Goal: Task Accomplishment & Management: Manage account settings

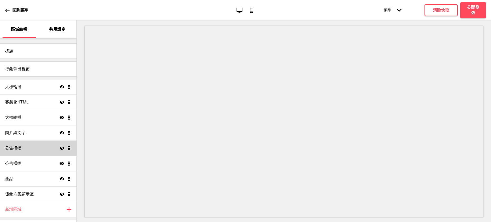
click at [18, 150] on h4 "公告橫幅" at bounding box center [13, 149] width 16 height 6
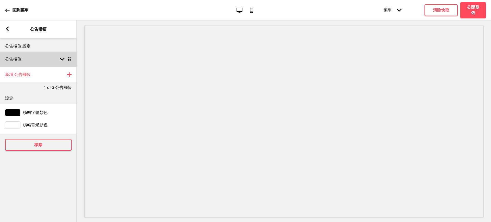
click at [38, 59] on div "公告欄位 箭頭down 拖曳" at bounding box center [38, 59] width 77 height 15
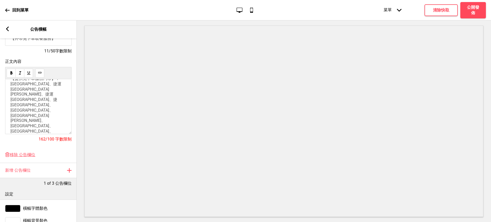
scroll to position [52, 0]
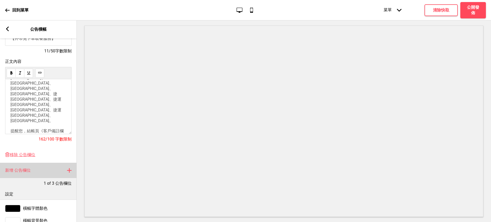
click at [45, 174] on div "新增 公告欄位 加上" at bounding box center [38, 170] width 77 height 15
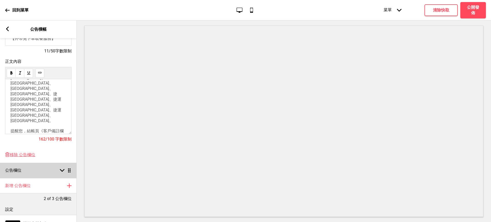
click at [57, 171] on div "公告欄位 箭頭down 拖曳" at bounding box center [38, 170] width 77 height 15
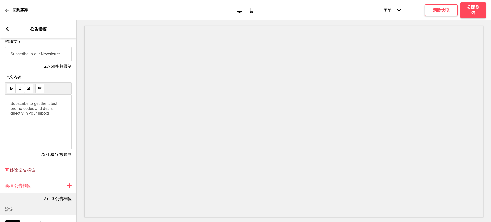
click at [20, 172] on span "移除 公告欄位" at bounding box center [23, 170] width 26 height 5
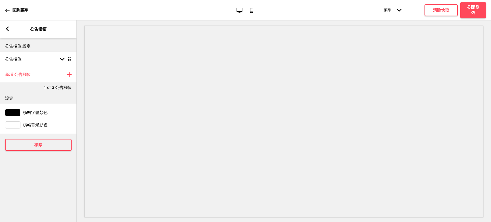
scroll to position [0, 0]
click at [51, 60] on div "公告欄位 箭頭down 拖曳" at bounding box center [38, 59] width 77 height 15
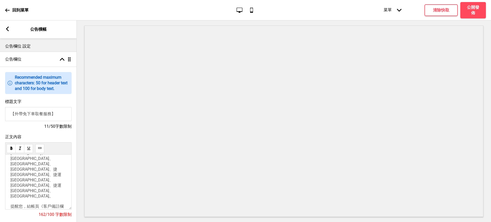
click at [8, 30] on icon at bounding box center [7, 29] width 3 height 5
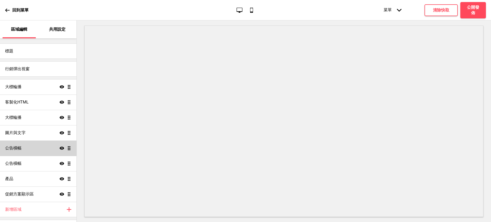
click at [60, 147] on icon "顯示" at bounding box center [62, 148] width 5 height 5
click at [60, 148] on icon "隱藏" at bounding box center [62, 148] width 5 height 5
click at [60, 148] on icon "顯示" at bounding box center [62, 148] width 5 height 5
click at [43, 162] on div "公告橫幅 顯示 拖曳" at bounding box center [38, 163] width 77 height 15
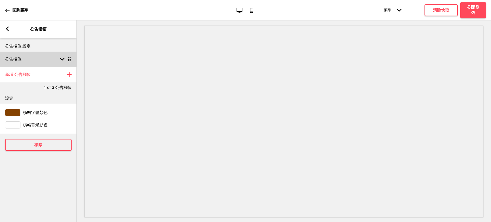
click at [42, 60] on div "公告欄位 箭頭down 拖曳" at bounding box center [38, 59] width 77 height 15
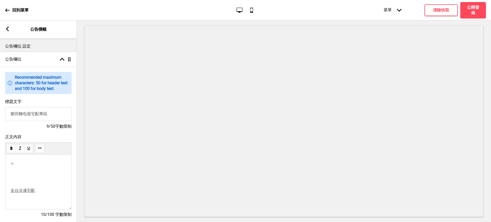
click at [19, 183] on p "﻿" at bounding box center [38, 181] width 56 height 5
click at [24, 193] on span "全台冷凍宅配" at bounding box center [22, 190] width 25 height 5
click at [21, 200] on use at bounding box center [20, 198] width 4 height 4
click at [24, 179] on div "-> ﻿ ﻿ 全台冷凍宅配" at bounding box center [38, 172] width 56 height 23
click at [11, 184] on span "全台冷凍宅配" at bounding box center [22, 181] width 25 height 5
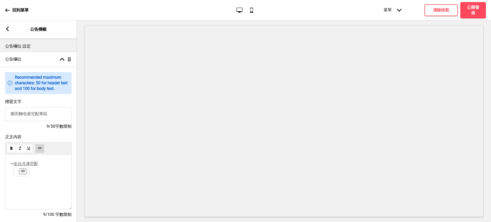
click at [25, 172] on use at bounding box center [23, 171] width 4 height 4
click at [34, 165] on span "全台冷凍宅配" at bounding box center [26, 163] width 25 height 5
click at [10, 167] on div "-> ﻿ 全台冷凍宅配" at bounding box center [38, 182] width 67 height 55
click at [10, 166] on div "-> ﻿ 全台冷凍宅配" at bounding box center [38, 182] width 67 height 55
click at [11, 166] on span "->" at bounding box center [11, 163] width 3 height 5
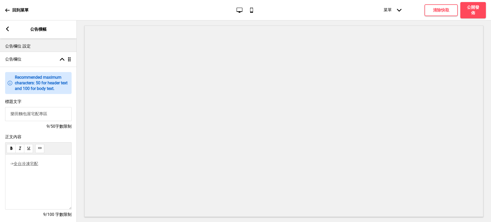
click at [21, 166] on span "全台冷凍宅配" at bounding box center [26, 163] width 25 height 5
click at [10, 166] on span "->" at bounding box center [11, 163] width 3 height 5
drag, startPoint x: 50, startPoint y: 178, endPoint x: 0, endPoint y: 152, distance: 56.1
click at [0, 152] on div "正文內容 樂田麵包屋宅配專區 -> ﻿ 全台冷凍宅配 19/100 字數限制" at bounding box center [38, 178] width 77 height 93
click at [25, 183] on use at bounding box center [23, 181] width 4 height 4
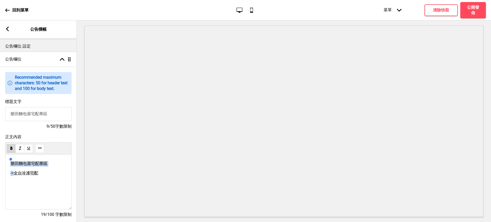
click at [42, 176] on p "-> 全台冷凍宅配" at bounding box center [38, 173] width 56 height 5
drag, startPoint x: 52, startPoint y: 167, endPoint x: 4, endPoint y: 165, distance: 47.4
click at [4, 165] on div "正文內容 樂田麵包屋宅配專區 -> 全台冷凍宅配 19/100 字數限制" at bounding box center [38, 178] width 77 height 93
click at [32, 166] on span "全台冷凍宅配" at bounding box center [26, 163] width 25 height 5
drag, startPoint x: 40, startPoint y: 166, endPoint x: 17, endPoint y: 166, distance: 22.3
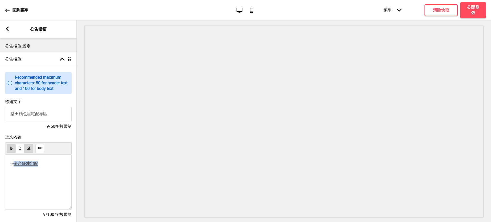
click at [17, 166] on span "全台冷凍宅配" at bounding box center [26, 163] width 25 height 5
click at [38, 149] on icon at bounding box center [39, 148] width 3 height 2
click at [55, 166] on p "-> 全台冷凍宅配 ﻿" at bounding box center [38, 163] width 56 height 5
click at [16, 166] on span "全台冷凍宅配" at bounding box center [26, 163] width 25 height 5
drag, startPoint x: 47, startPoint y: 167, endPoint x: 9, endPoint y: 166, distance: 37.7
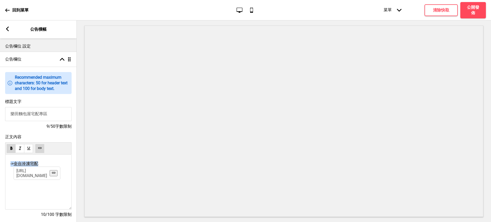
click at [9, 166] on div "-> 全台冷凍宅配 https://gakudenfrozen.oddle.me/zh_TW/ ﻿" at bounding box center [38, 182] width 67 height 55
click at [44, 167] on p "-> 全台冷凍宅配 https://gakudenfrozen.oddle.me/zh_TW/ ﻿" at bounding box center [38, 163] width 56 height 5
drag, startPoint x: 56, startPoint y: 167, endPoint x: 0, endPoint y: 165, distance: 56.3
click at [0, 165] on div "正文內容 -> 全台冷凍宅配 https://gakudenfrozen.oddle.me/zh_TW/ ﻿ 10/100 字數限制" at bounding box center [38, 178] width 77 height 93
click at [28, 172] on div at bounding box center [24, 174] width 49 height 10
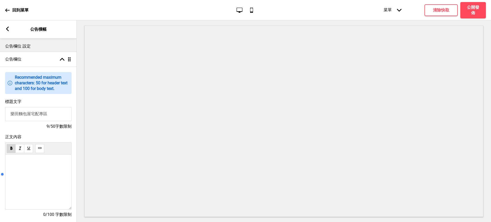
click at [28, 172] on div at bounding box center [24, 174] width 49 height 10
click at [8, 28] on icon at bounding box center [7, 29] width 3 height 5
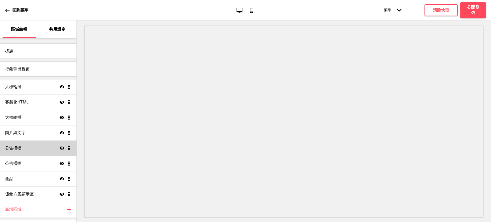
click at [17, 11] on p "回到菜單" at bounding box center [20, 10] width 16 height 6
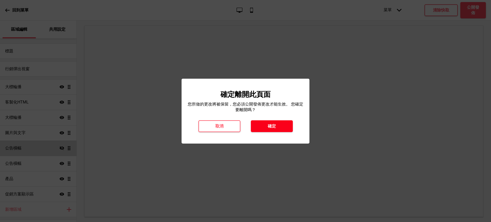
click at [271, 126] on h4 "確定" at bounding box center [272, 127] width 8 height 6
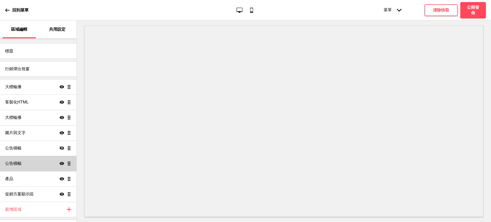
click at [36, 166] on div "公告橫幅 顯示 拖曳" at bounding box center [38, 163] width 77 height 15
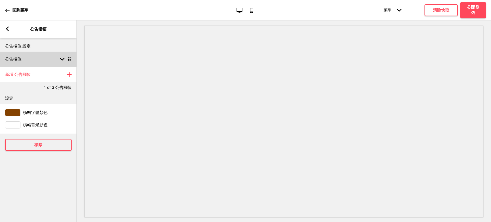
click at [35, 57] on div "公告欄位 箭頭down 拖曳" at bounding box center [38, 59] width 77 height 15
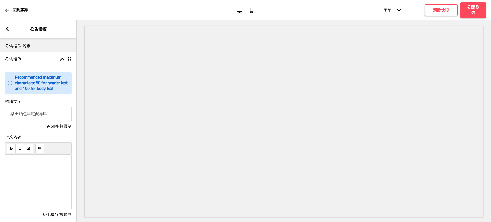
scroll to position [43, 0]
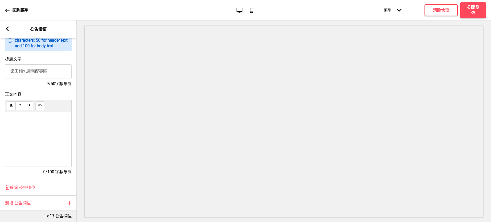
click at [34, 121] on p "﻿ ﻿" at bounding box center [38, 121] width 56 height 5
drag, startPoint x: 10, startPoint y: 153, endPoint x: 8, endPoint y: 122, distance: 31.0
click at [8, 122] on div "樂田麵包屋宅配專區 -> ﻿ 全台冷凍宅配 ﻿ ﻿ ﻿ ﻿" at bounding box center [38, 139] width 67 height 55
drag, startPoint x: 15, startPoint y: 139, endPoint x: 15, endPoint y: 146, distance: 7.2
click at [15, 139] on div "樂田麵包屋宅配專區 -> ﻿ 全台冷凍宅配 ﻿ ﻿ ﻿ ﻿" at bounding box center [38, 144] width 56 height 51
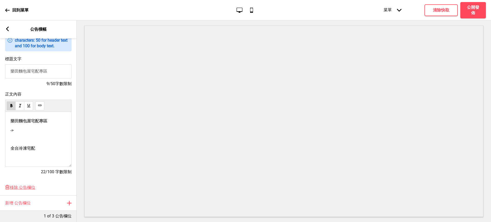
click at [12, 151] on span "全台冷凍宅配" at bounding box center [22, 148] width 25 height 5
click at [10, 130] on div "樂田麵包屋宅配專區 -> 全台冷凍宅配 ﻿ ﻿ ﻿ ﻿" at bounding box center [38, 139] width 67 height 55
click at [11, 133] on span "-> 全台冷凍宅配" at bounding box center [25, 130] width 30 height 5
drag, startPoint x: 10, startPoint y: 134, endPoint x: 10, endPoint y: 123, distance: 10.8
click at [10, 123] on div "樂田麵包屋宅配專區 -> 全台冷凍宅配 ﻿ ﻿ ﻿ ﻿" at bounding box center [38, 139] width 67 height 55
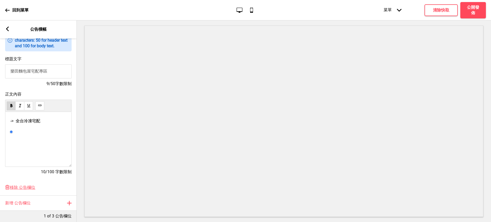
click at [33, 135] on div at bounding box center [33, 132] width 49 height 10
click at [39, 131] on div at bounding box center [33, 132] width 49 height 10
click at [61, 124] on p "-> 全台冷凍宅配 ﻿ ﻿" at bounding box center [38, 121] width 56 height 5
click at [16, 124] on span "-> 全台冷凍宅配" at bounding box center [25, 121] width 30 height 5
drag, startPoint x: 57, startPoint y: 122, endPoint x: 20, endPoint y: 125, distance: 37.5
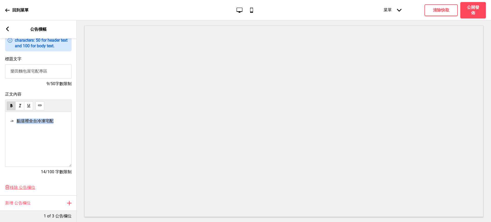
click at [20, 124] on p "-> 點這裡全台冷凍宅配 ﻿ ﻿" at bounding box center [38, 121] width 56 height 5
drag, startPoint x: 38, startPoint y: 106, endPoint x: 280, endPoint y: 40, distance: 251.2
click at [38, 106] on use at bounding box center [40, 106] width 4 height 4
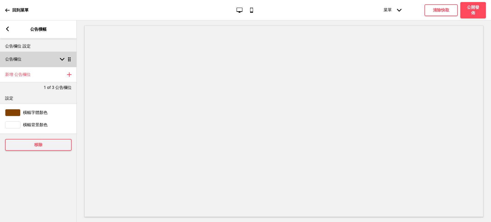
click at [48, 59] on div "公告欄位 箭頭down 拖曳" at bounding box center [38, 59] width 77 height 15
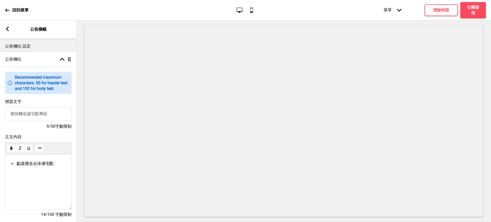
scroll to position [43, 0]
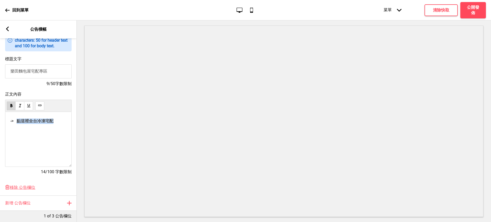
drag, startPoint x: 19, startPoint y: 124, endPoint x: 54, endPoint y: 124, distance: 34.6
click at [53, 124] on span "-> 點這裡全台冷凍宅配" at bounding box center [31, 121] width 43 height 5
click at [40, 106] on use at bounding box center [40, 106] width 4 height 4
click at [13, 123] on span "->" at bounding box center [11, 121] width 3 height 5
click at [44, 121] on span "點這裡全台冷凍宅配" at bounding box center [32, 121] width 37 height 5
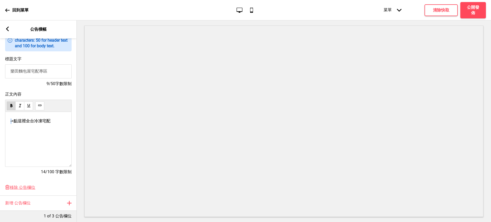
drag, startPoint x: 14, startPoint y: 123, endPoint x: 9, endPoint y: 123, distance: 4.6
click at [9, 123] on div "-> 點這裡全台冷凍宅配 ﻿ ﻿ ﻿ ﻿ ﻿" at bounding box center [38, 139] width 67 height 55
drag, startPoint x: 14, startPoint y: 124, endPoint x: 10, endPoint y: 123, distance: 3.6
click at [10, 123] on span "->" at bounding box center [11, 121] width 3 height 5
click at [66, 121] on p "點這裡全台冷凍宅配 ﻿ ﻿ ﻿" at bounding box center [38, 121] width 56 height 5
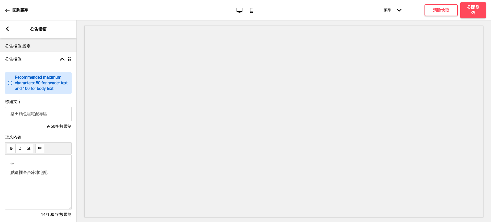
click at [30, 184] on div "-> ﻿ 點這裡全台冷凍宅配 ﻿ ﻿ ﻿ ﻿ ﻿" at bounding box center [38, 199] width 56 height 77
click at [60, 176] on p "點這裡全台冷凍宅配" at bounding box center [38, 172] width 56 height 5
drag, startPoint x: 58, startPoint y: 176, endPoint x: 1, endPoint y: 177, distance: 56.6
click at [1, 177] on div "正文內容 -> ﻿ 點這裡全台冷凍宅配 15/100 字數限制" at bounding box center [38, 178] width 77 height 93
click at [22, 182] on div at bounding box center [24, 186] width 49 height 10
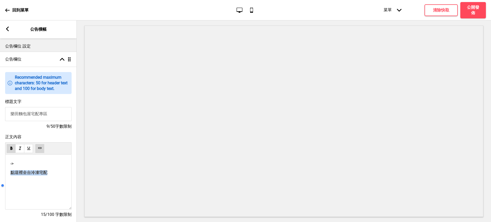
click at [25, 184] on div at bounding box center [24, 186] width 49 height 10
click at [38, 168] on div "-> ﻿ 點這裡全台冷凍宅配" at bounding box center [38, 172] width 56 height 23
click at [20, 182] on use at bounding box center [20, 180] width 4 height 4
click at [27, 165] on p "-> ﻿" at bounding box center [38, 163] width 56 height 5
click at [64, 165] on p "-> 點這裡全台冷凍宅配" at bounding box center [38, 163] width 56 height 5
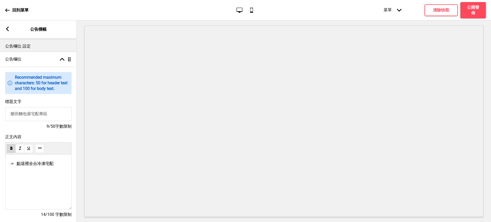
click at [59, 165] on p "-> 點這裡全台冷凍宅配" at bounding box center [38, 163] width 56 height 5
drag, startPoint x: 59, startPoint y: 165, endPoint x: 19, endPoint y: 166, distance: 39.7
click at [19, 166] on p "-> 點這裡全台冷凍宅配" at bounding box center [38, 163] width 56 height 5
click at [39, 150] on use at bounding box center [40, 148] width 4 height 4
click at [14, 166] on span "->" at bounding box center [11, 163] width 3 height 5
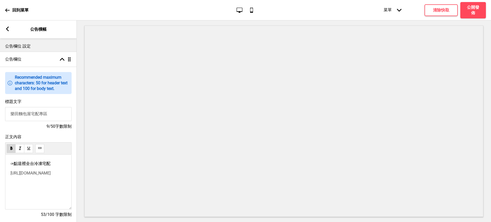
click at [10, 167] on div "-> 點這裡全台冷凍宅配 ﻿ ﻿ https://gakudenfrozen.oddle.me/zh_TW/ ﻿" at bounding box center [38, 182] width 67 height 55
click at [10, 166] on span "->" at bounding box center [11, 163] width 3 height 5
click at [38, 176] on p "﻿ https://gakudenfrozen.oddle.me/zh_TW/ ﻿" at bounding box center [38, 173] width 56 height 5
drag, startPoint x: 34, startPoint y: 182, endPoint x: 10, endPoint y: 176, distance: 25.3
click at [10, 176] on div "-> 點這裡全台冷凍宅配 ﻿ ﻿ https://gakudenfrozen.oddle.me/zh_TW/ https://gakudenfrozen.od…" at bounding box center [38, 182] width 67 height 55
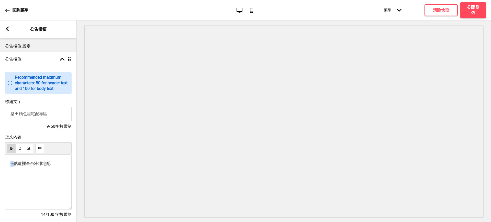
drag, startPoint x: 14, startPoint y: 166, endPoint x: 5, endPoint y: 167, distance: 9.2
click at [5, 167] on div "正文內容 -> 點這裡全台冷凍宅配 ﻿ ﻿ ﻿ 14/100 字數限制" at bounding box center [38, 178] width 77 height 93
drag, startPoint x: 52, startPoint y: 166, endPoint x: 14, endPoint y: 166, distance: 37.9
click at [14, 166] on p "點這裡全台冷凍宅配 https://gakudenfrozen.oddle.me/zh_TW/ ﻿ ﻿ ﻿" at bounding box center [38, 163] width 56 height 5
click at [7, 29] on rect at bounding box center [7, 29] width 5 height 5
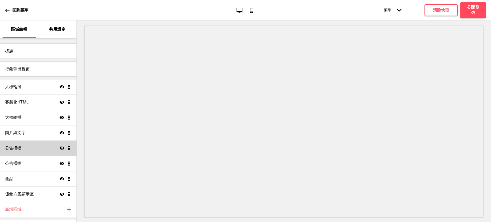
click at [60, 148] on icon at bounding box center [62, 148] width 5 height 4
click at [60, 148] on icon "顯示" at bounding box center [62, 148] width 5 height 5
click at [28, 135] on div "圖片與文字 顯示 拖曳" at bounding box center [38, 132] width 77 height 15
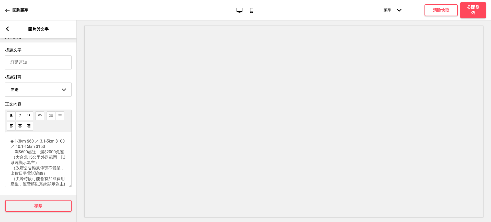
scroll to position [127, 0]
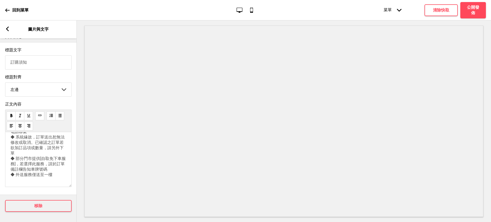
click at [55, 169] on p "◆ 1-3km $60 ／ 3.1-5km $100 ／ 10.1-15km $150 滿$600起送、滿$2000免運 （大台北15公里外送範圍，以系統顯示…" at bounding box center [38, 111] width 56 height 134
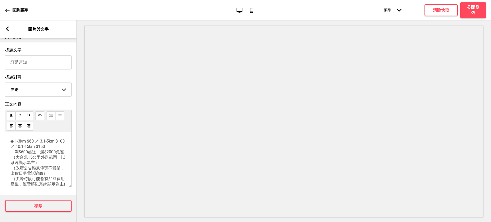
scroll to position [94, 0]
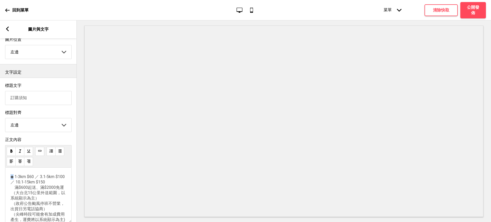
drag, startPoint x: 14, startPoint y: 183, endPoint x: 11, endPoint y: 183, distance: 3.6
drag, startPoint x: 15, startPoint y: 180, endPoint x: 8, endPoint y: 181, distance: 7.2
click at [8, 181] on div "◆ 1-3km $60 ／ 3.1-5km $100 ／ 10.1-15km $150 滿$600起送、滿$2000免運 （大台北15公里外送範圍，以系統顯示…" at bounding box center [38, 195] width 67 height 55
copy span "◆"
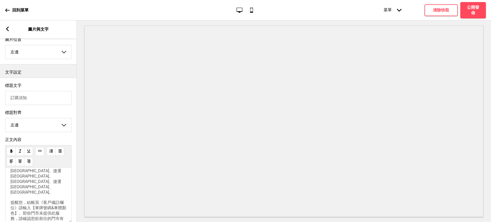
scroll to position [245, 0]
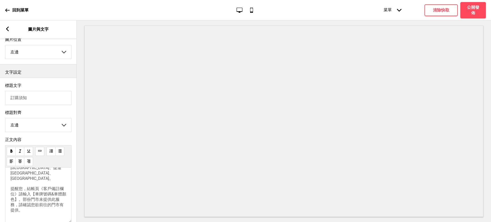
click at [33, 190] on span "【外帶免下車取餐服務】【提供免下車服務門市】：衡陽門市、捷運民權西門市、捷運松江南京門市、捷運松山門市、南京復興門市、六張犁門市、古亭門市、敦南門市、台電大樓…" at bounding box center [38, 149] width 56 height 127
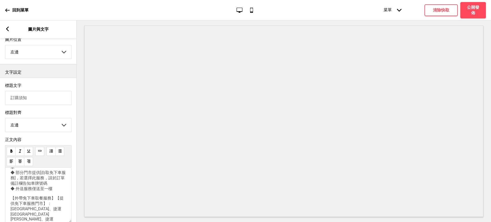
scroll to position [160, 0]
click at [16, 149] on span "◆ 1-3km $60 ／ 3.1-5km $100 ／ 10.1-15km $150 滿$600起送、滿$2000免運 （大台北15公里外送範圍，以系統顯示…" at bounding box center [37, 82] width 55 height 134
click at [38, 149] on span "◆ 1-3km $60 ／ 3.1-5km $100 ／ 10.1-15km $150 滿$600起送、滿$2000免運 （大台北15公里外送範圍，以系統顯示…" at bounding box center [37, 82] width 55 height 134
drag, startPoint x: 55, startPoint y: 204, endPoint x: 8, endPoint y: 204, distance: 46.1
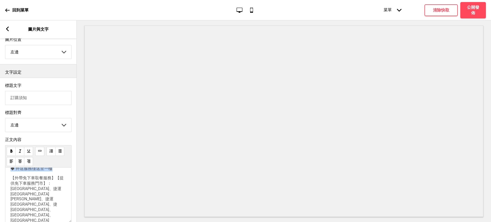
click at [8, 204] on div "◆ 1-3km $60 ／ 3.1-5km $100 ／ 10.1-15km $150 滿$600起送、滿$2000免運 （大台北15公里外送範圍，以系統顯示…" at bounding box center [38, 195] width 67 height 55
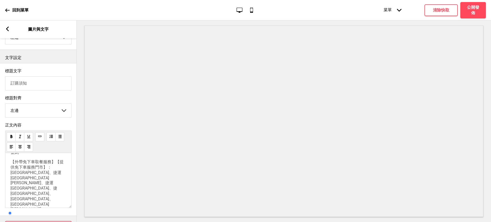
scroll to position [151, 0]
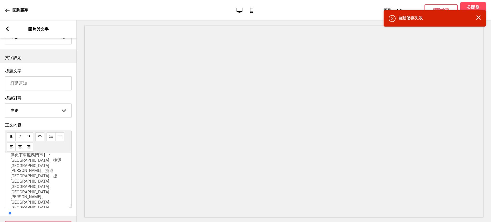
click at [45, 143] on p "◆ 1-3km $60 ／ 3.1-5km $100 ／ 10.1-15km $150 滿$600起送、滿$2000免運 （大台北15公里外送範圍，以系統顯示…" at bounding box center [38, 76] width 56 height 134
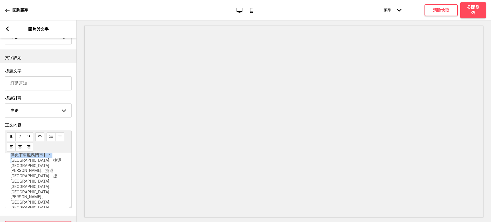
drag, startPoint x: 57, startPoint y: 202, endPoint x: 13, endPoint y: 197, distance: 43.6
click at [13, 197] on span "【外帶免下車取餐服務】【提供免下車服務門市】：衡陽門市、捷運民權西門市、捷運松江南京門市、捷運松山門市、南京復興門市、六張犁門市、古亭門市、敦南門市、台電大樓…" at bounding box center [38, 205] width 56 height 116
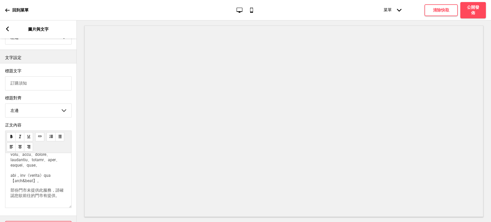
scroll to position [99, 0]
drag, startPoint x: 15, startPoint y: 158, endPoint x: 12, endPoint y: 158, distance: 2.8
click at [12, 158] on span at bounding box center [38, 122] width 56 height 126
click at [15, 188] on span at bounding box center [38, 124] width 56 height 126
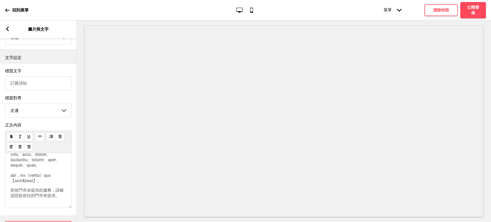
drag, startPoint x: 16, startPoint y: 210, endPoint x: 10, endPoint y: 162, distance: 47.9
click at [10, 162] on div "部份門市未提供此服務，請確認您欲前往的門市有提供。" at bounding box center [38, 180] width 67 height 55
copy span "◆"
click at [11, 188] on span "部份門市未提供此服務，請確認您欲前往的門市有提供。" at bounding box center [36, 193] width 53 height 10
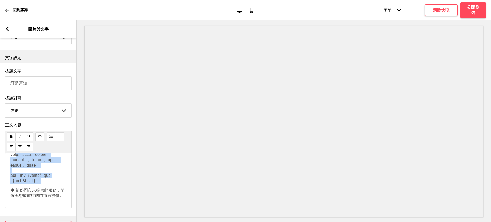
scroll to position [191, 0]
drag, startPoint x: 34, startPoint y: 166, endPoint x: 27, endPoint y: 195, distance: 29.9
click at [27, 184] on p at bounding box center [38, 120] width 56 height 127
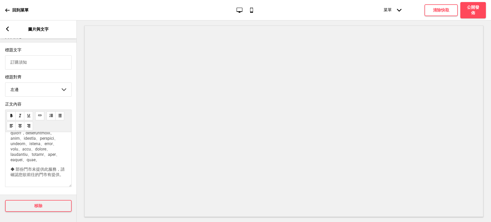
scroll to position [135, 0]
drag, startPoint x: 27, startPoint y: 155, endPoint x: 35, endPoint y: 159, distance: 8.7
click at [35, 159] on span at bounding box center [38, 107] width 56 height 111
click at [42, 162] on span at bounding box center [38, 107] width 56 height 111
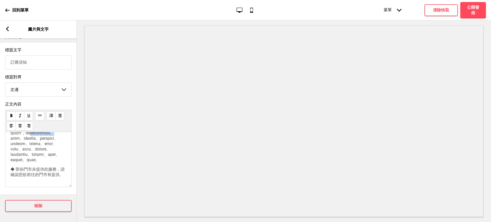
drag, startPoint x: 36, startPoint y: 162, endPoint x: 39, endPoint y: 168, distance: 6.0
click at [39, 163] on p at bounding box center [38, 107] width 56 height 111
click at [11, 159] on span at bounding box center [38, 96] width 56 height 131
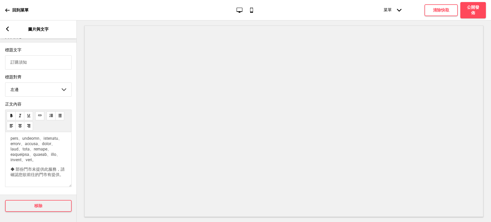
click at [42, 141] on span at bounding box center [38, 101] width 56 height 121
drag, startPoint x: 49, startPoint y: 147, endPoint x: 52, endPoint y: 165, distance: 18.1
click at [52, 163] on p at bounding box center [38, 102] width 56 height 122
click at [39, 162] on p at bounding box center [38, 110] width 56 height 105
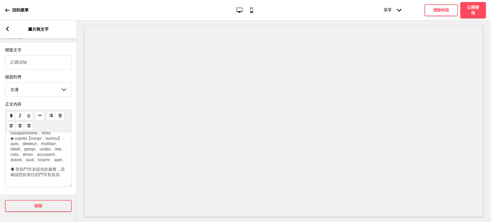
scroll to position [203, 0]
click at [16, 167] on span "◆ 部份門市未提供此服務，請確認您欲前往的門市有提供。" at bounding box center [37, 172] width 54 height 10
click at [12, 154] on span "◆ 若選擇此服務，請於結帳頁《客戶備註欄位》輸入【車牌號碼&車體顏色】。 部份門市未提供此服務，請確認您欲前往的門市有提供。" at bounding box center [36, 159] width 53 height 36
drag, startPoint x: 16, startPoint y: 148, endPoint x: 11, endPoint y: 148, distance: 4.9
click at [11, 148] on span "◆ 若選擇此服務，請於結帳頁《客戶備註欄位》輸入【車牌號碼&車體顏色】。 部份門市未提供此服務，請確認您欲前往的門市有提供。" at bounding box center [37, 161] width 54 height 31
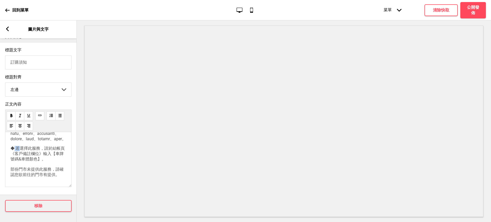
copy span "◆"
click at [10, 168] on div "◆ 若選擇此服務，請於結帳頁《客戶備註欄位》輸入【車牌號碼&車體顏色】。 部份門市未提供此服務，請確認您欲前往的門市有提供。" at bounding box center [38, 159] width 67 height 55
click at [12, 171] on span "◆ 若選擇此服務，請於結帳頁《客戶備註欄位》輸入【車牌號碼&車體顏色】。 部份門市未提供此服務，請確認您欲前往的門市有提供。" at bounding box center [37, 161] width 54 height 31
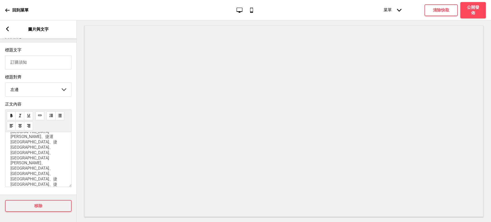
click at [7, 28] on icon at bounding box center [7, 29] width 3 height 5
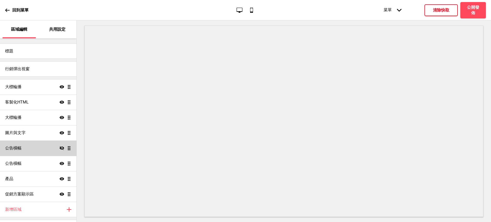
click at [443, 10] on h4 "清除快取" at bounding box center [441, 10] width 16 height 6
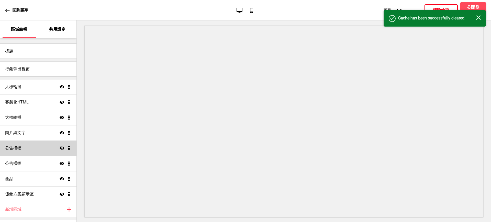
click at [478, 17] on icon "关闭" at bounding box center [479, 17] width 5 height 5
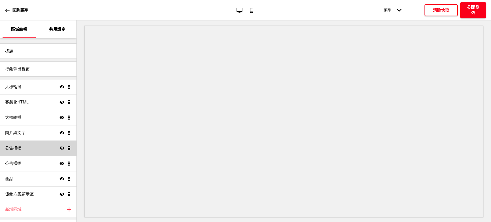
click at [473, 9] on h4 "公開發佈" at bounding box center [473, 10] width 15 height 11
click at [284, 126] on button "確定" at bounding box center [272, 124] width 42 height 12
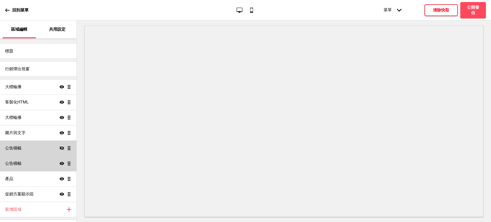
click at [32, 163] on div "公告橫幅 顯示 拖曳" at bounding box center [38, 163] width 77 height 15
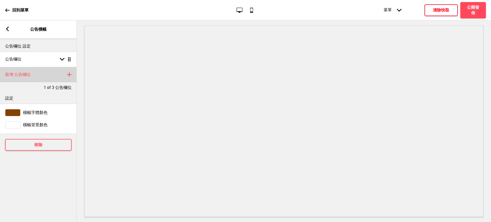
click at [69, 74] on icon at bounding box center [69, 75] width 4 height 4
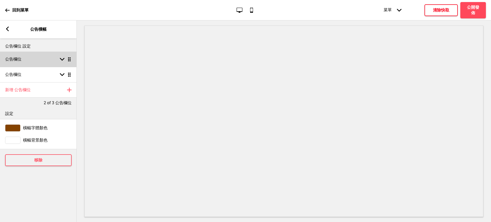
click at [59, 58] on div "箭頭down 拖曳" at bounding box center [64, 59] width 14 height 5
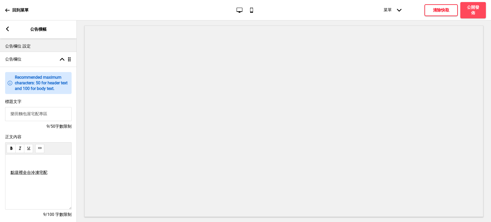
drag, startPoint x: 54, startPoint y: 115, endPoint x: 7, endPoint y: 116, distance: 46.8
click at [7, 116] on input "樂田麵包屋宅配專區" at bounding box center [38, 114] width 67 height 14
click at [22, 161] on div "﻿ 點這裡全台冷凍宅配 ﻿ ﻿ ﻿" at bounding box center [38, 182] width 67 height 55
click at [17, 163] on p "﻿" at bounding box center [38, 163] width 56 height 5
drag, startPoint x: 50, startPoint y: 166, endPoint x: 5, endPoint y: 166, distance: 45.3
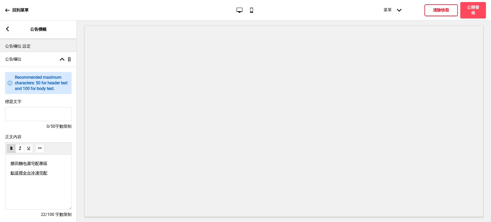
click at [5, 166] on div "正文內容 樂田麵包屋宅配專區 ﻿ ﻿ 點這裡全台冷凍宅配 ﻿ 22/100 字數限制" at bounding box center [38, 178] width 77 height 93
click at [47, 164] on span "樂田麵包屋宅配專區" at bounding box center [28, 163] width 37 height 5
drag, startPoint x: 14, startPoint y: 176, endPoint x: 10, endPoint y: 176, distance: 4.4
click at [10, 176] on div "樂田麵包屋宅配專區 ﻿ ﻿ ﻿ 　點這裡全台冷凍宅配 ﻿ ﻿" at bounding box center [38, 182] width 67 height 55
click at [10, 177] on div "樂田麵包屋宅配專區 ﻿ ﻿ ﻿ 　 點這裡全台冷凍宅配 ﻿ ﻿" at bounding box center [38, 182] width 67 height 55
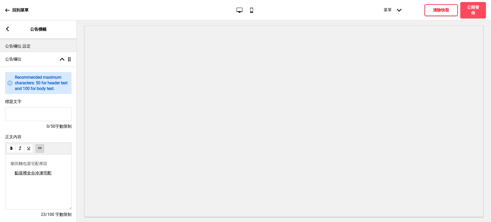
click at [10, 177] on div "樂田麵包屋宅配專區 ﻿ ﻿ ﻿ 　 點這裡全台冷凍宅配 ﻿ ﻿" at bounding box center [38, 182] width 67 height 55
click at [11, 176] on span at bounding box center [12, 173] width 4 height 5
click at [12, 170] on div "樂田麵包屋宅配專區 ﻿ ﻿ -> 　 點這裡全台冷凍宅配 ﻿ ﻿" at bounding box center [38, 173] width 56 height 24
click at [55, 164] on p "樂田麵包屋宅配專區" at bounding box center [38, 163] width 56 height 5
drag, startPoint x: 50, startPoint y: 176, endPoint x: 10, endPoint y: 177, distance: 39.9
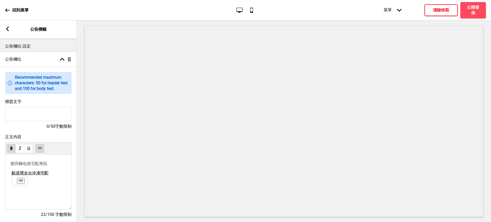
click at [10, 177] on div "樂田麵包屋宅配專區 ﻿ ﻿ 點這裡全台冷凍宅配 ﻿ ﻿" at bounding box center [38, 182] width 67 height 55
click at [21, 183] on use at bounding box center [21, 181] width 4 height 4
click at [29, 185] on p "﻿" at bounding box center [38, 182] width 56 height 5
click at [9, 176] on div "樂田麵包屋宅配專區 點這裡全台冷凍宅配" at bounding box center [38, 182] width 67 height 55
click at [12, 175] on span "點這裡全台冷凍宅配" at bounding box center [28, 173] width 37 height 5
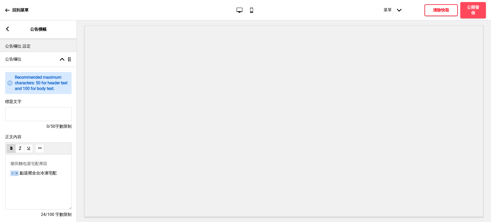
drag, startPoint x: 18, startPoint y: 176, endPoint x: 11, endPoint y: 175, distance: 7.7
click at [11, 175] on span "－＞ 點這裡全台冷凍宅配" at bounding box center [33, 173] width 46 height 5
drag, startPoint x: 53, startPoint y: 177, endPoint x: 18, endPoint y: 177, distance: 34.8
click at [18, 176] on span "-> 點這裡全台冷凍宅配" at bounding box center [31, 173] width 42 height 5
click at [38, 148] on use at bounding box center [40, 148] width 4 height 4
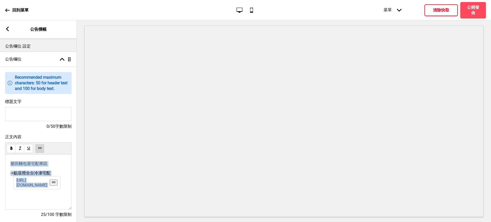
drag, startPoint x: 60, startPoint y: 178, endPoint x: 0, endPoint y: 166, distance: 61.1
click at [0, 166] on div "正文內容 樂田麵包屋宅配專區 -> 點這裡全台冷凍宅配 https://gakudenfrozen.oddle.me/zh_TW/ 25/100 字數限制" at bounding box center [38, 178] width 77 height 93
copy div "樂田麵包屋宅配專區 -> 點這裡全台冷凍宅配 https://gakudenfrozen.oddle.me/zh_TW/"
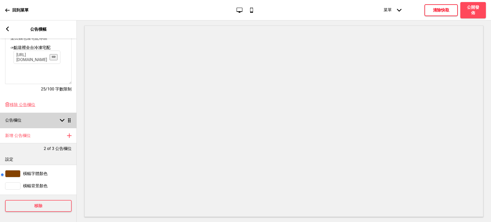
click at [40, 121] on div "公告欄位 箭頭down 拖曳" at bounding box center [38, 120] width 77 height 15
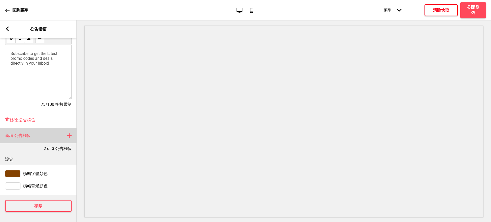
scroll to position [122, 0]
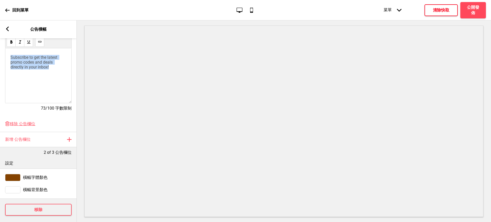
drag, startPoint x: 55, startPoint y: 71, endPoint x: 0, endPoint y: 58, distance: 56.4
click at [0, 58] on div "正文內容 Subscribe to get the latest promo codes and deals directly in your inbox! …" at bounding box center [38, 72] width 77 height 93
drag, startPoint x: 11, startPoint y: 75, endPoint x: 41, endPoint y: 88, distance: 33.2
click at [41, 88] on div "樂田麵包屋宅配專區 -> 點這裡全台冷凍宅配https://gakudenfrozen.oddle.me/zh_TW/ ﻿ ﻿" at bounding box center [38, 78] width 56 height 47
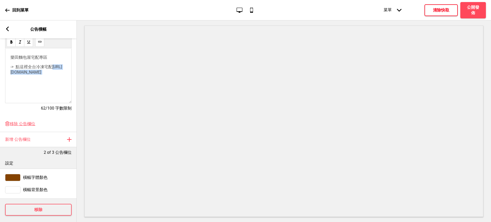
click at [41, 84] on p "﻿" at bounding box center [38, 81] width 56 height 5
drag, startPoint x: 44, startPoint y: 82, endPoint x: 51, endPoint y: 112, distance: 30.8
click at [51, 112] on div "正文內容 樂田麵包屋宅配專區 -> 點這裡全台冷凍宅配https://gakudenfrozen.oddle.me/zh_TW/ ﻿ ﻿ 62/100 字數限制" at bounding box center [38, 72] width 67 height 88
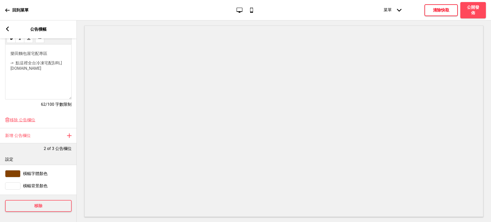
scroll to position [91, 0]
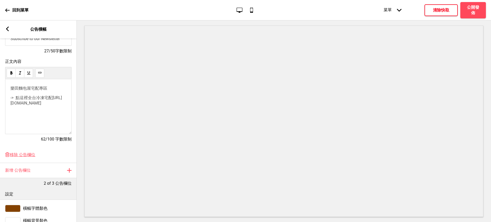
drag, startPoint x: 35, startPoint y: 89, endPoint x: 8, endPoint y: 89, distance: 26.6
click at [8, 89] on div "樂田麵包屋宅配專區 -> 點這裡全台冷凍宅配https://gakudenfrozen.oddle.me/zh_TW/" at bounding box center [38, 106] width 67 height 55
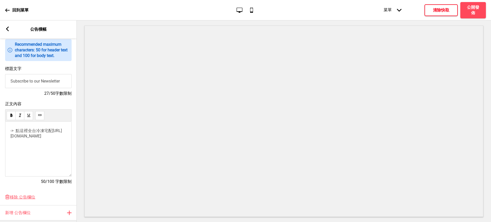
drag, startPoint x: 62, startPoint y: 80, endPoint x: 0, endPoint y: 83, distance: 62.2
click at [0, 83] on div "標題文字 Subscribe to our Newsletter 27/50字數限制" at bounding box center [38, 81] width 77 height 35
paste input "樂田麵包屋宅配專區"
type input "樂田麵包屋宅配專區"
drag, startPoint x: 33, startPoint y: 145, endPoint x: 11, endPoint y: 139, distance: 22.8
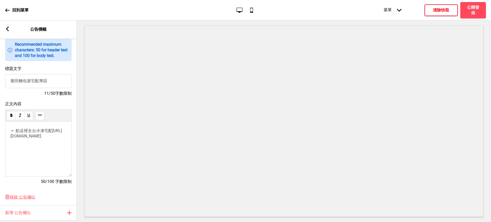
click at [11, 139] on p "-> 點這裡全台冷凍宅配https://gakudenfrozen.oddle.me/zh_TW/" at bounding box center [38, 133] width 56 height 10
copy span "https://gakudenfrozen.oddle.me/zh_TW/"
drag, startPoint x: 18, startPoint y: 133, endPoint x: 54, endPoint y: 130, distance: 35.9
click at [54, 130] on span "-> 點這裡全台冷凍宅配https://gakudenfrozen.oddle.me/zh_TW/" at bounding box center [35, 133] width 51 height 10
click at [41, 117] on g at bounding box center [40, 115] width 4 height 4
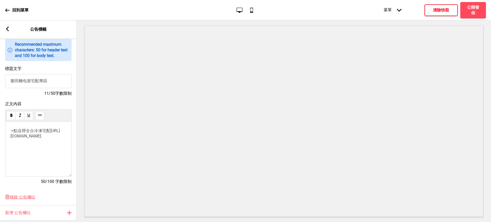
drag, startPoint x: 34, startPoint y: 144, endPoint x: 11, endPoint y: 140, distance: 23.2
click at [11, 139] on p "-> 點這裡全台冷凍宅配 https://gakudenfrozen.oddle.me/zh_TW/" at bounding box center [38, 133] width 56 height 10
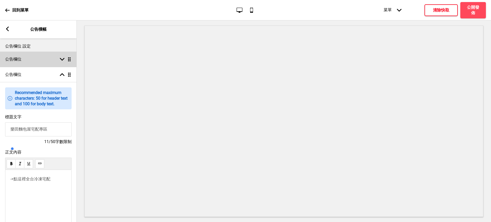
click at [22, 60] on div "公告欄位 箭頭down 拖曳" at bounding box center [38, 59] width 77 height 15
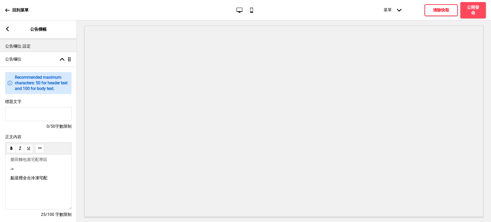
scroll to position [85, 0]
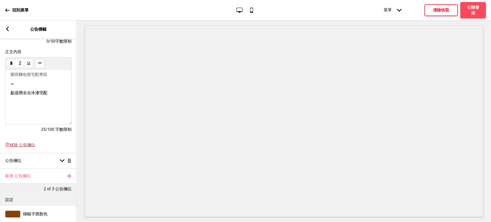
click at [23, 148] on span "移除 公告欄位" at bounding box center [23, 145] width 26 height 5
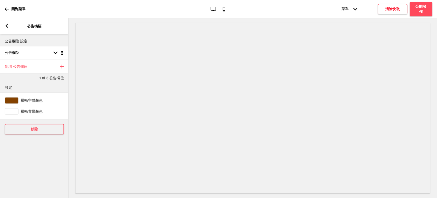
scroll to position [0, 0]
click at [29, 60] on div "公告欄位 箭頭down 拖曳" at bounding box center [38, 59] width 77 height 15
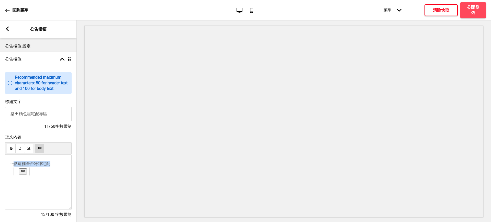
drag, startPoint x: 55, startPoint y: 166, endPoint x: 18, endPoint y: 167, distance: 37.1
click at [18, 167] on p "-> 點這裡全台冷凍宅配" at bounding box center [38, 163] width 56 height 5
click at [39, 149] on use at bounding box center [40, 148] width 4 height 4
click at [44, 166] on span "點這裡全台冷凍宅配" at bounding box center [32, 163] width 37 height 5
click at [27, 174] on button at bounding box center [23, 172] width 8 height 6
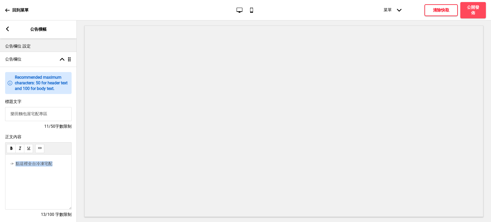
drag, startPoint x: 58, startPoint y: 164, endPoint x: 18, endPoint y: 167, distance: 40.3
click at [18, 167] on p "-> 點這裡全台冷凍宅配" at bounding box center [38, 163] width 56 height 5
click at [38, 151] on button at bounding box center [39, 148] width 9 height 9
click at [432, 9] on button "清除快取" at bounding box center [441, 10] width 33 height 12
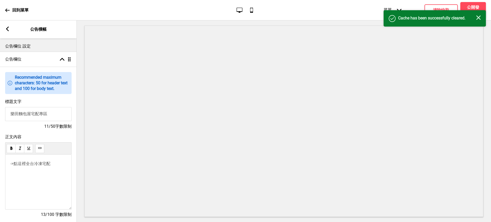
click at [478, 18] on icon "关闭" at bounding box center [479, 17] width 5 height 5
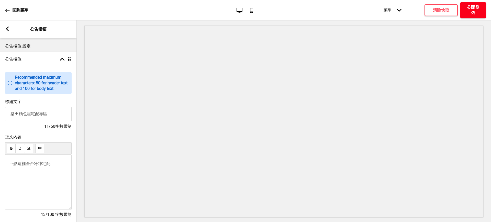
click at [476, 10] on h4 "公開發佈" at bounding box center [473, 10] width 15 height 11
click at [283, 121] on button "確定" at bounding box center [272, 124] width 42 height 12
click at [6, 31] on rect at bounding box center [7, 29] width 5 height 5
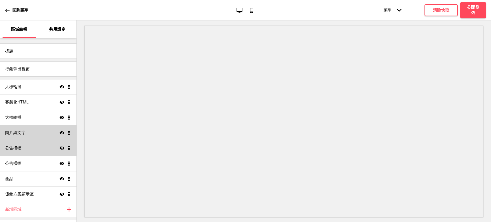
click at [60, 133] on icon at bounding box center [62, 133] width 5 height 3
click at [60, 148] on icon at bounding box center [62, 148] width 5 height 4
click at [60, 148] on icon "顯示" at bounding box center [62, 148] width 5 height 5
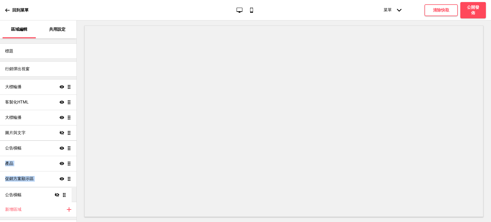
drag, startPoint x: 64, startPoint y: 149, endPoint x: 60, endPoint y: 196, distance: 47.0
click at [60, 196] on ul "大標輪播 顯示 拖曳 客製化HTML 顯示 拖曳 大標輪播 顯示 拖曳 圖片與文字 隱藏 拖曳 公告橫幅 隱藏 拖曳 公告橫幅 顯示 拖曳 產品 顯示 拖曳 …" at bounding box center [38, 140] width 77 height 123
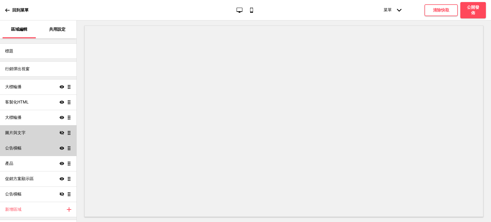
click at [60, 147] on icon "顯示" at bounding box center [62, 148] width 5 height 5
click at [60, 147] on icon "隱藏" at bounding box center [62, 148] width 5 height 5
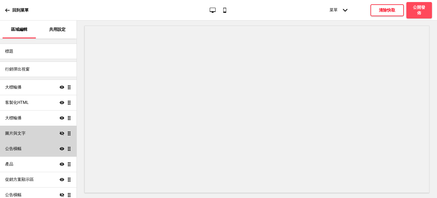
click at [383, 9] on h4 "清除快取" at bounding box center [387, 10] width 16 height 6
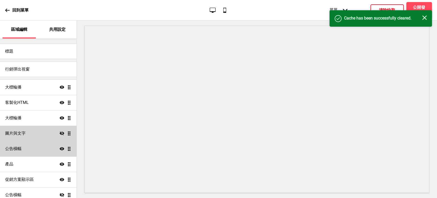
click at [424, 17] on icon "关闭" at bounding box center [424, 17] width 5 height 5
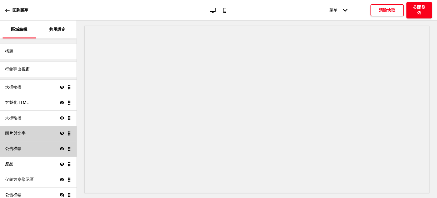
click at [421, 10] on h4 "公開發佈" at bounding box center [418, 10] width 15 height 11
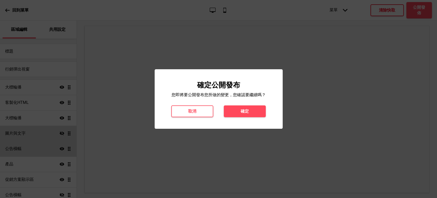
click at [252, 111] on button "確定" at bounding box center [245, 111] width 42 height 12
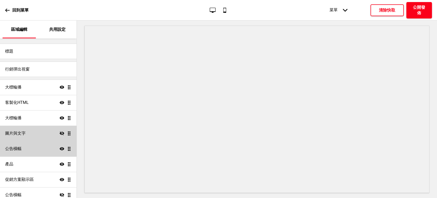
click at [417, 8] on h4 "公開發佈" at bounding box center [418, 10] width 15 height 11
click at [248, 113] on h4 "確定" at bounding box center [245, 111] width 8 height 6
click at [60, 135] on icon "隱藏" at bounding box center [62, 133] width 5 height 5
click at [383, 12] on h4 "清除快取" at bounding box center [387, 10] width 16 height 6
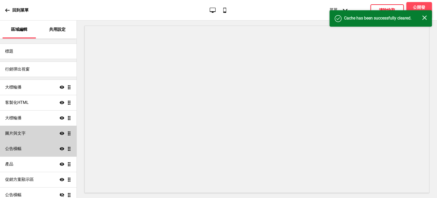
click at [425, 17] on rect at bounding box center [424, 17] width 5 height 5
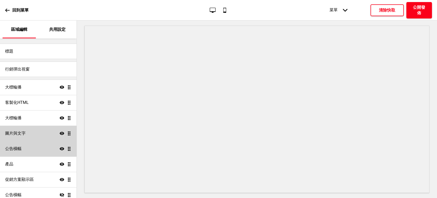
click at [420, 6] on h4 "公開發佈" at bounding box center [418, 10] width 15 height 11
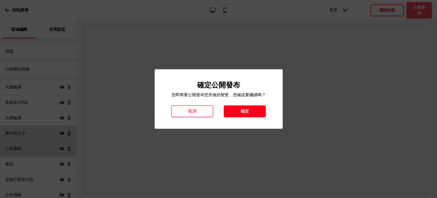
click at [247, 108] on h4 "確定" at bounding box center [245, 111] width 8 height 6
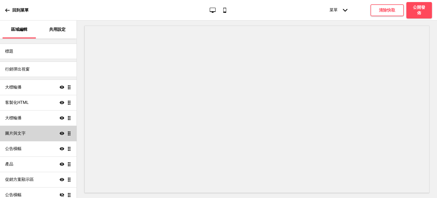
click at [60, 133] on icon at bounding box center [62, 133] width 5 height 3
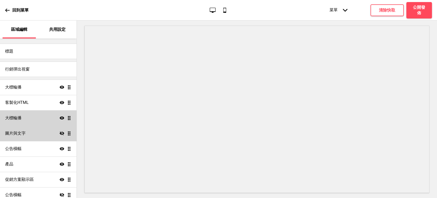
click at [60, 117] on icon at bounding box center [62, 117] width 5 height 3
click at [389, 11] on h4 "清除快取" at bounding box center [387, 10] width 16 height 6
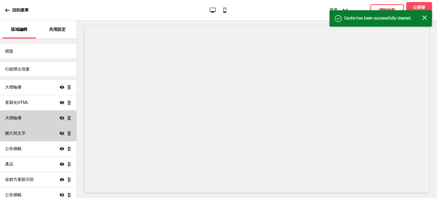
click at [424, 18] on g at bounding box center [424, 18] width 8 height 8
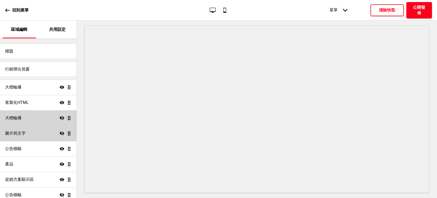
click at [418, 11] on h4 "公開發佈" at bounding box center [418, 10] width 15 height 11
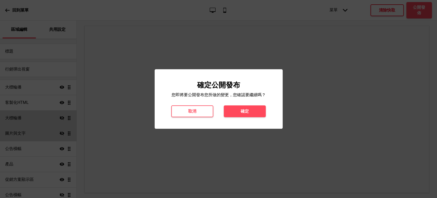
click at [244, 118] on div "確定公開發布 您即將要公開發布您所做的變更，您確認要繼續嗎？ 取消 確定" at bounding box center [219, 98] width 128 height 59
click at [246, 112] on h4 "確定" at bounding box center [245, 111] width 8 height 6
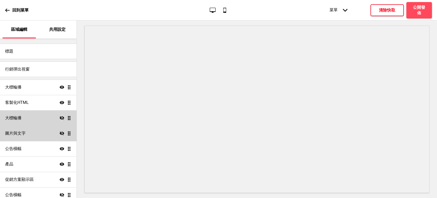
click at [60, 116] on icon "隱藏" at bounding box center [62, 117] width 5 height 5
click at [60, 134] on icon "隱藏" at bounding box center [62, 133] width 5 height 5
drag, startPoint x: 394, startPoint y: 11, endPoint x: 401, endPoint y: 9, distance: 7.5
click at [394, 11] on h4 "清除快取" at bounding box center [387, 10] width 16 height 6
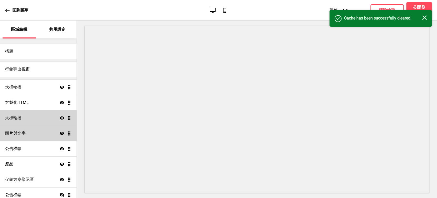
click at [425, 17] on rect at bounding box center [424, 17] width 5 height 5
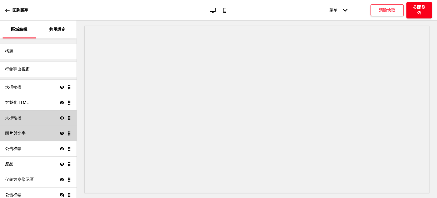
click at [419, 10] on h4 "公開發佈" at bounding box center [418, 10] width 15 height 11
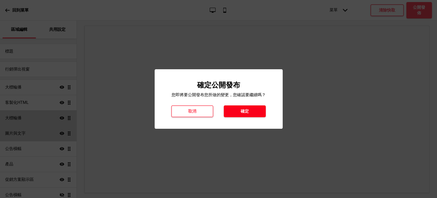
click at [255, 111] on button "確定" at bounding box center [245, 111] width 42 height 12
